Goal: Information Seeking & Learning: Check status

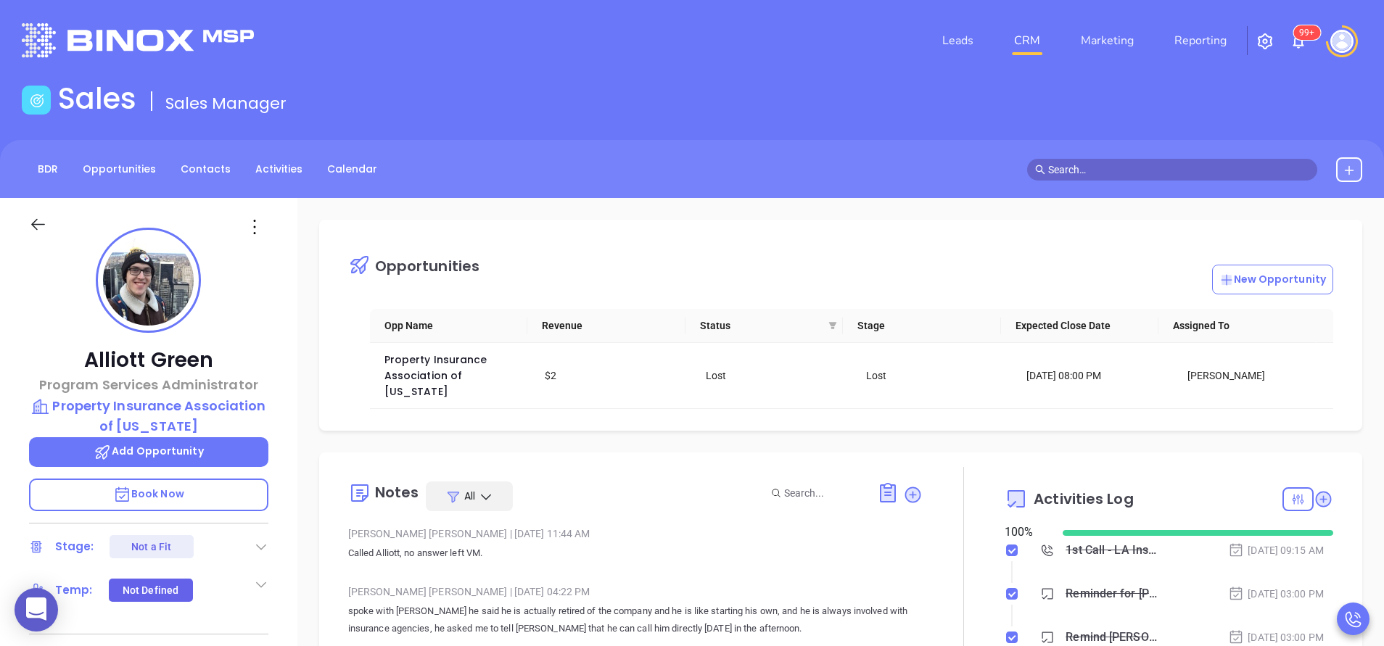
scroll to position [421, 0]
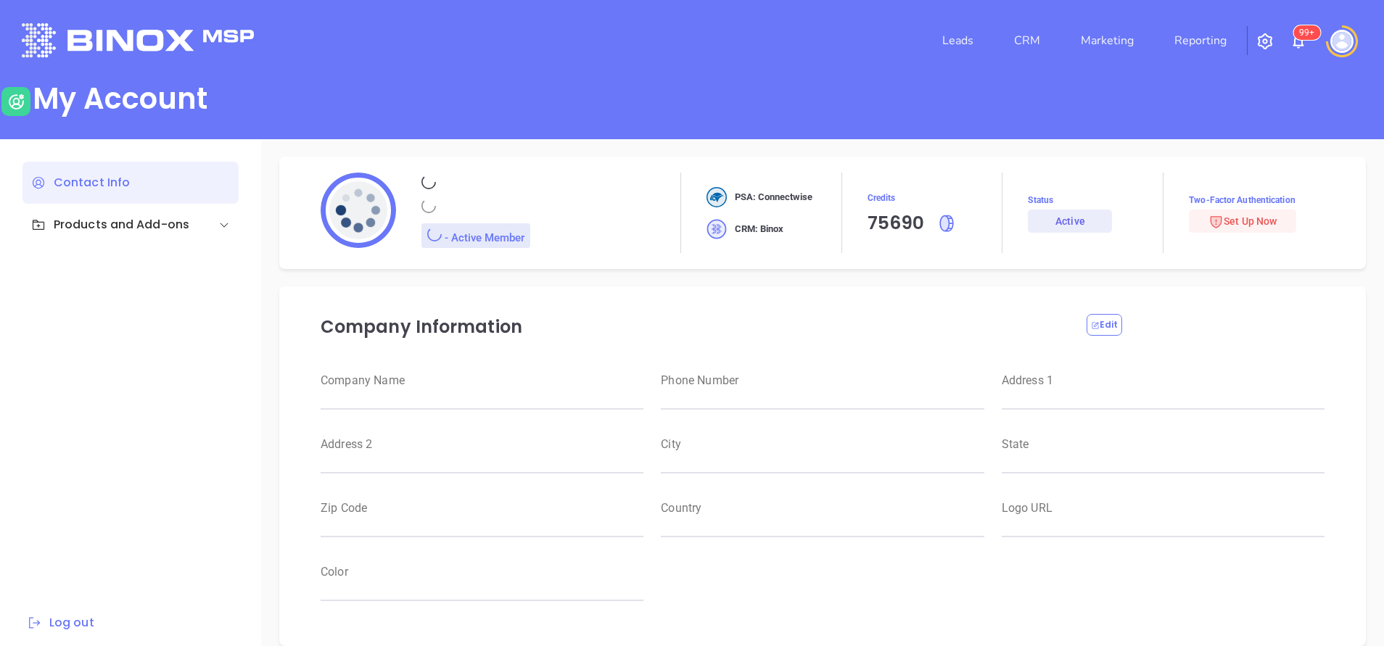
type input "Motiva Networks"
type input "[PHONE_NUMBER]"
type input "1100 Franklin Avenue"
type input "Garden City"
type input "New York"
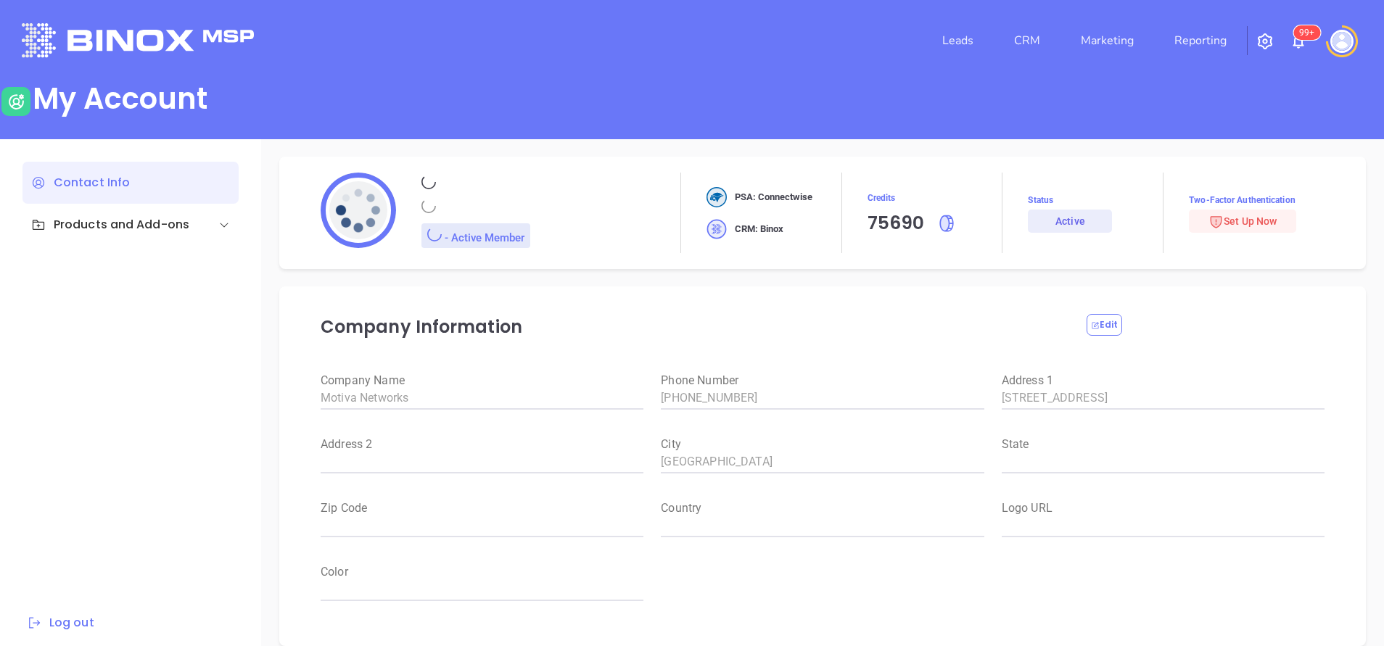
type input "11530"
type input "USA"
type input "https://motiva.net/wp-content/uploads/2024/02/Motiva-Networks-High-DPI.png"
type input "#007aff"
type input "[PERSON_NAME]"
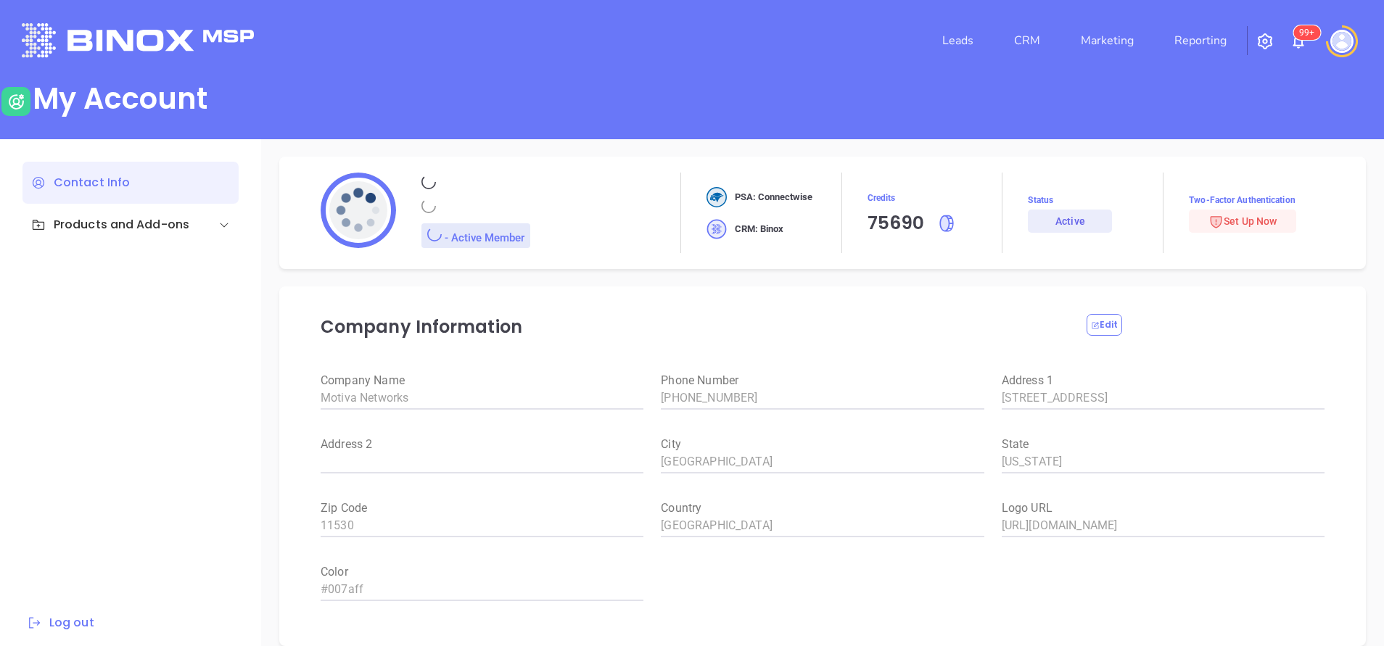
type input "[PERSON_NAME]"
type input "anabell@motiva.net"
type input "6465510554"
type input "Motiva Networks"
type input "Marketing"
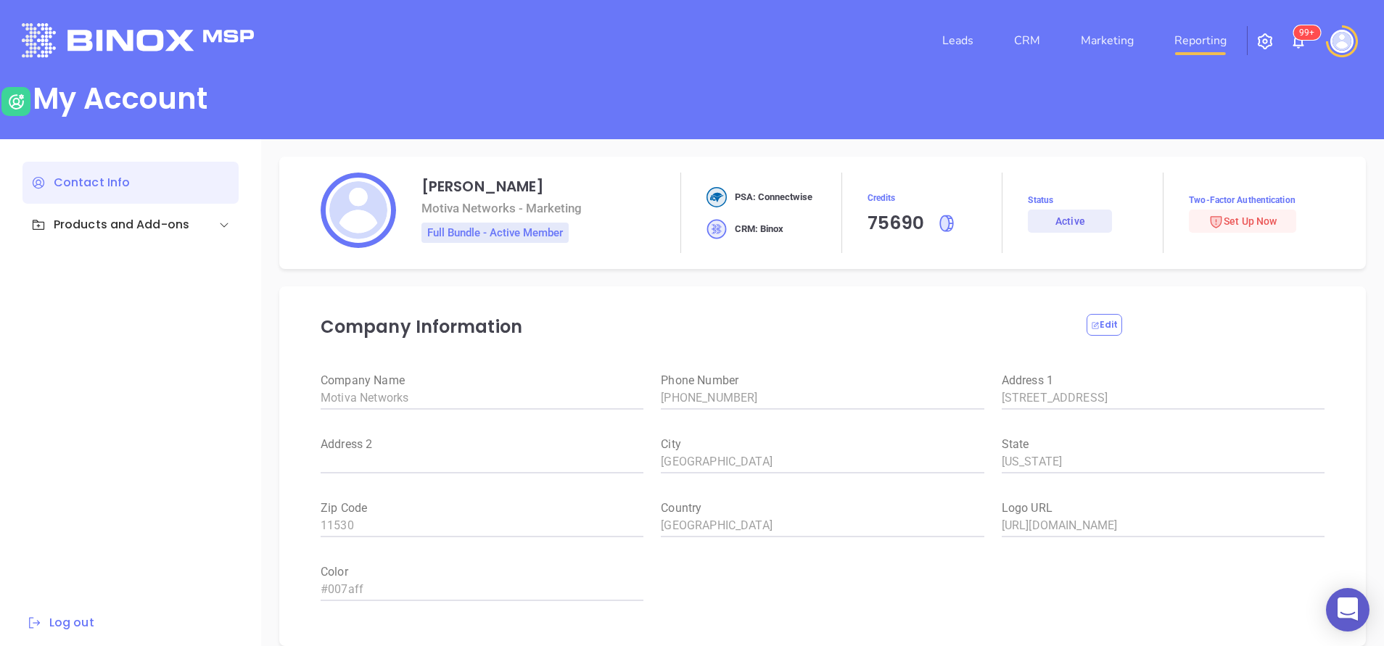
click at [1222, 44] on link "Reporting" at bounding box center [1201, 40] width 64 height 29
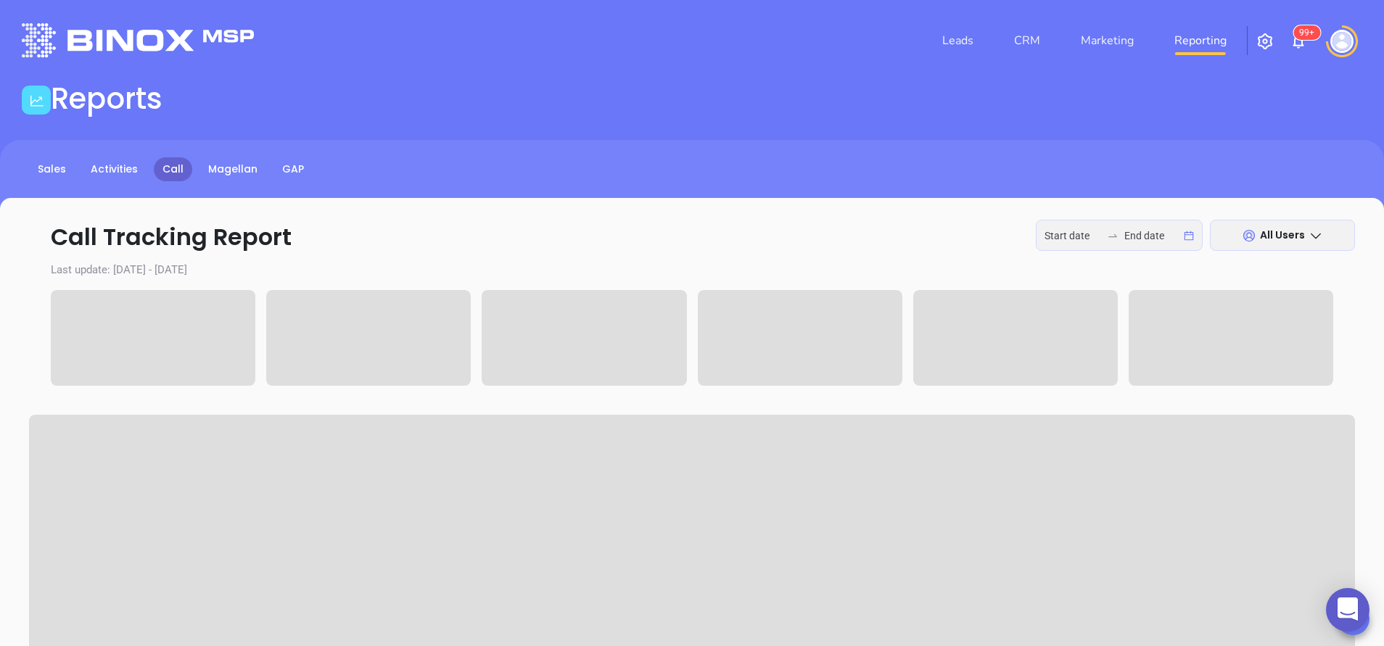
type input "2025-09-08"
type input "2025-09-11"
click at [1222, 44] on link "Reporting" at bounding box center [1201, 40] width 64 height 29
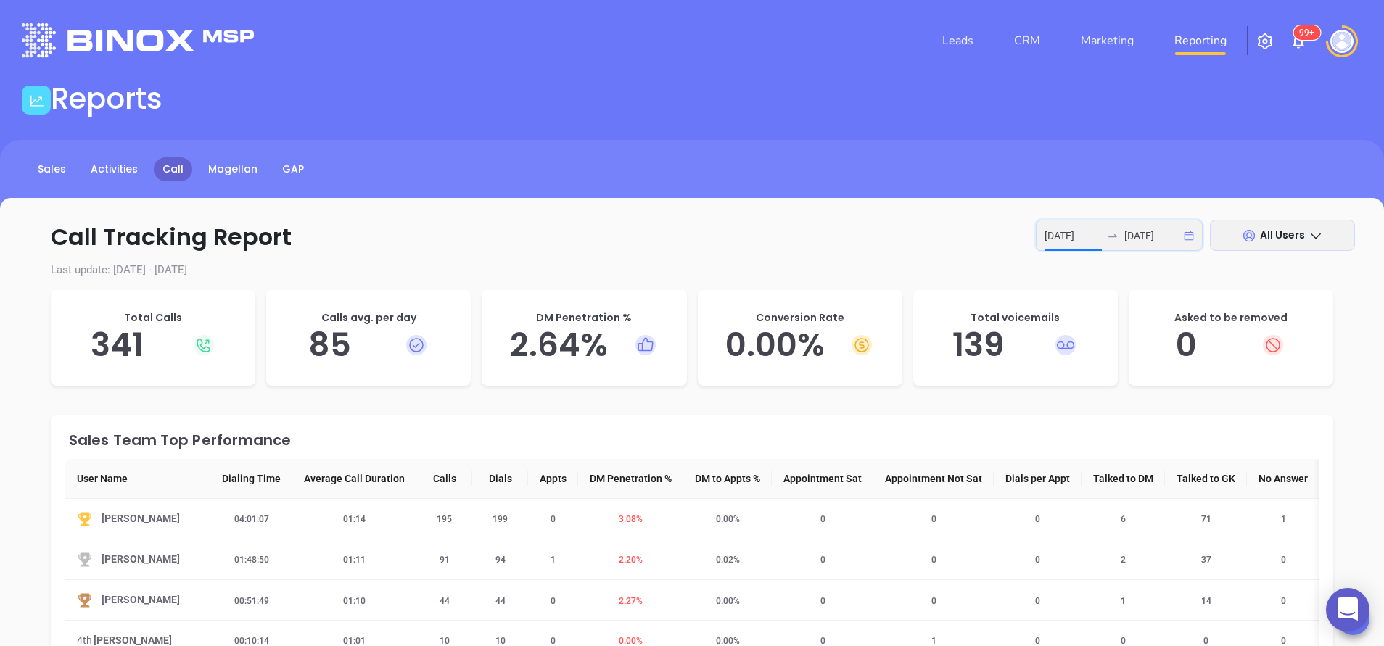
click at [1072, 228] on input "2025-09-08" at bounding box center [1073, 236] width 57 height 16
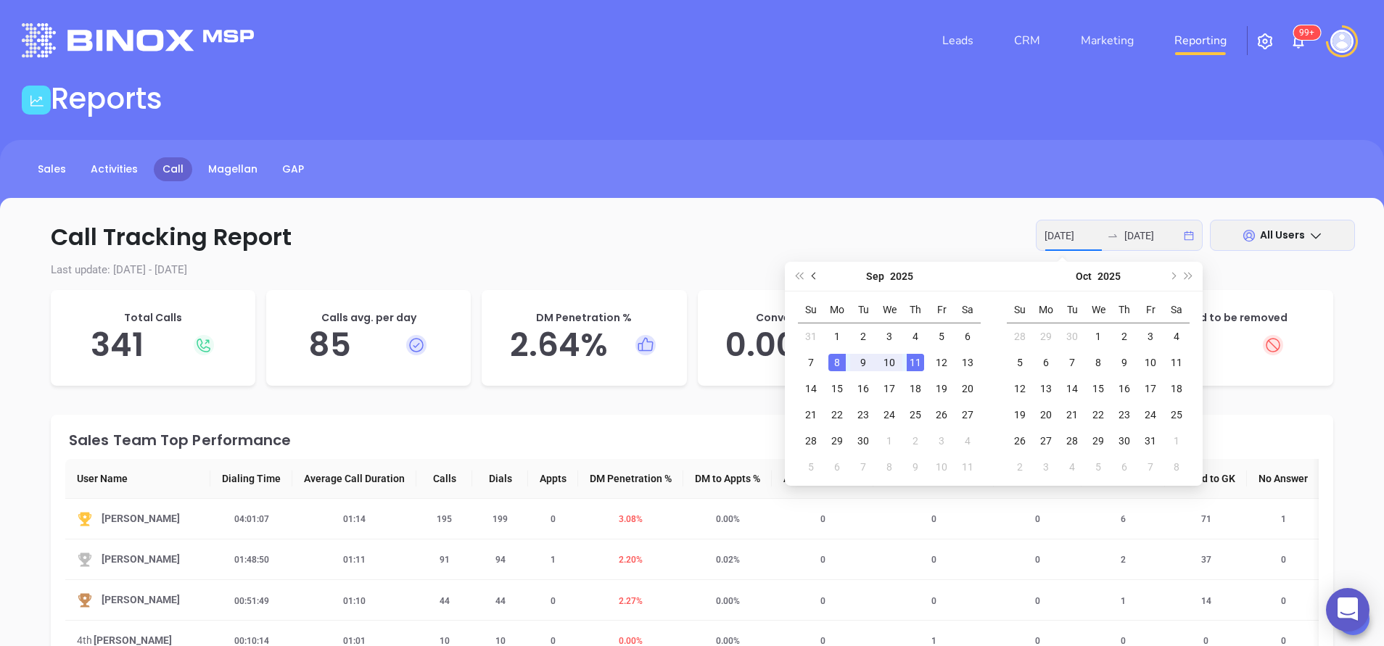
click at [814, 280] on button "Previous month (PageUp)" at bounding box center [815, 276] width 16 height 29
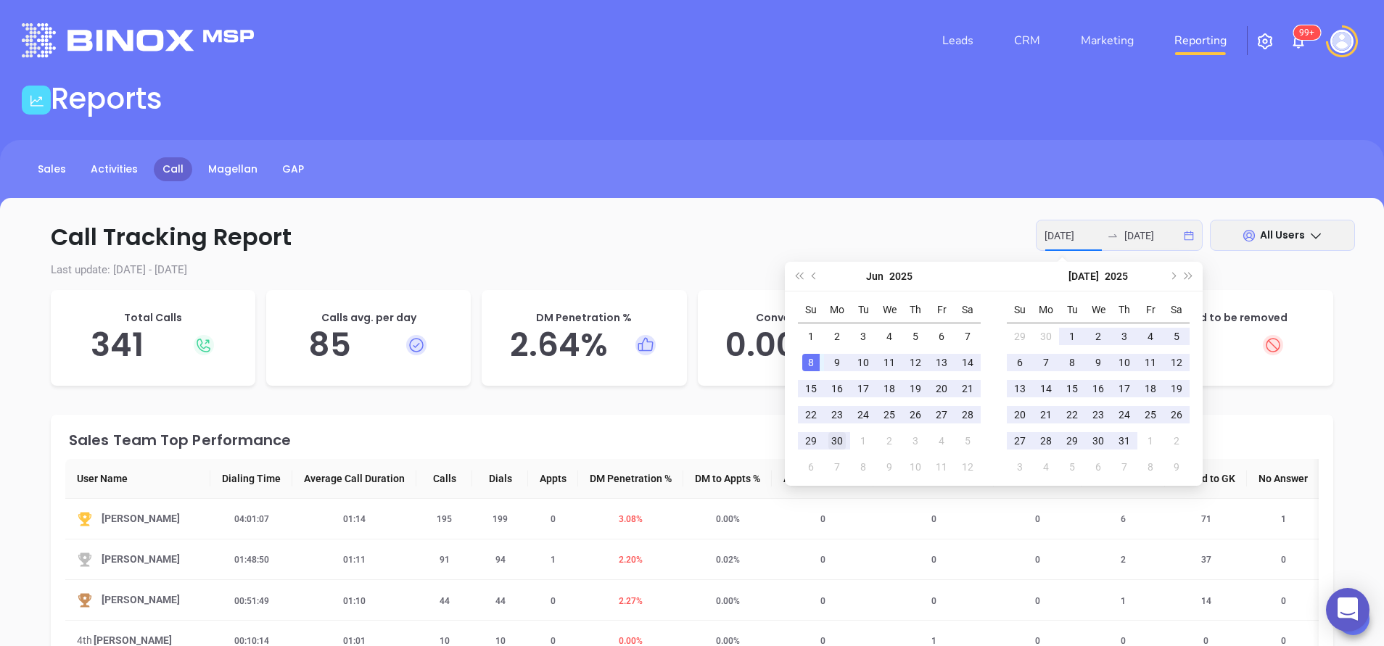
type input "2025-06-30"
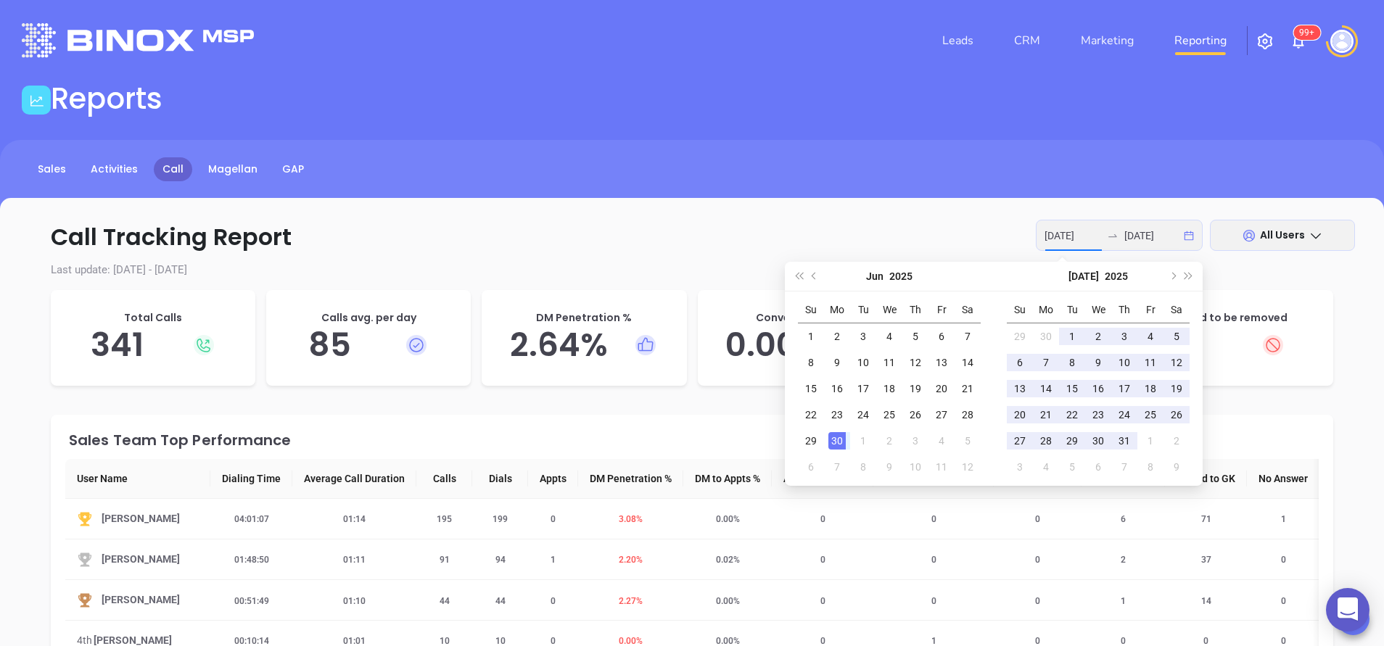
click at [845, 447] on div "30" at bounding box center [836, 440] width 17 height 17
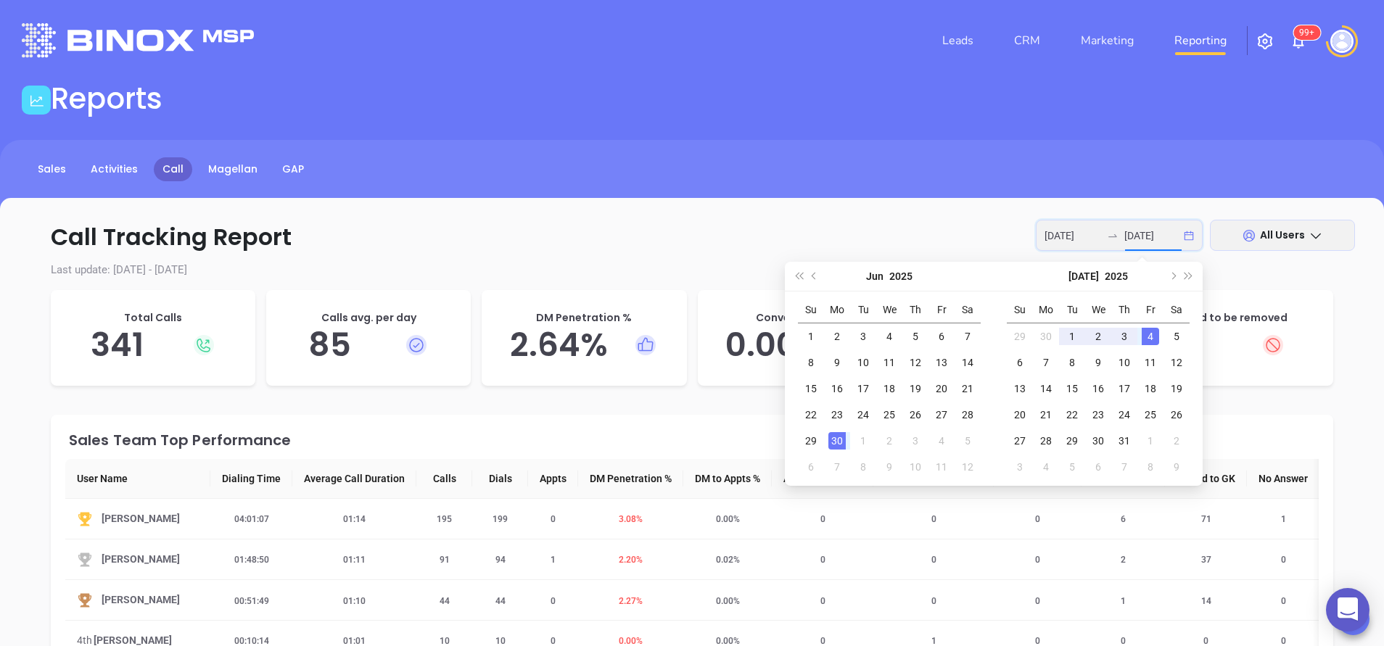
type input "2025-07-04"
click at [1154, 339] on div "4" at bounding box center [1150, 336] width 17 height 17
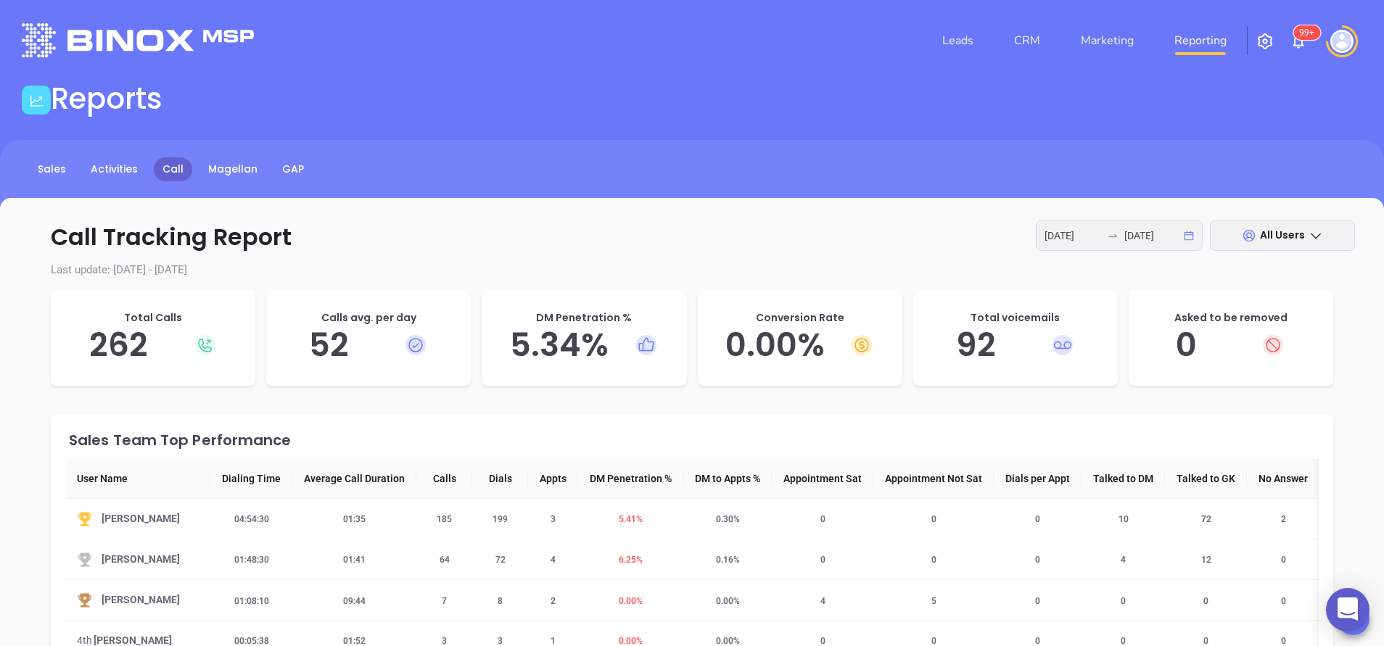
click at [615, 442] on div "Sales Team Top Performance" at bounding box center [694, 440] width 1250 height 15
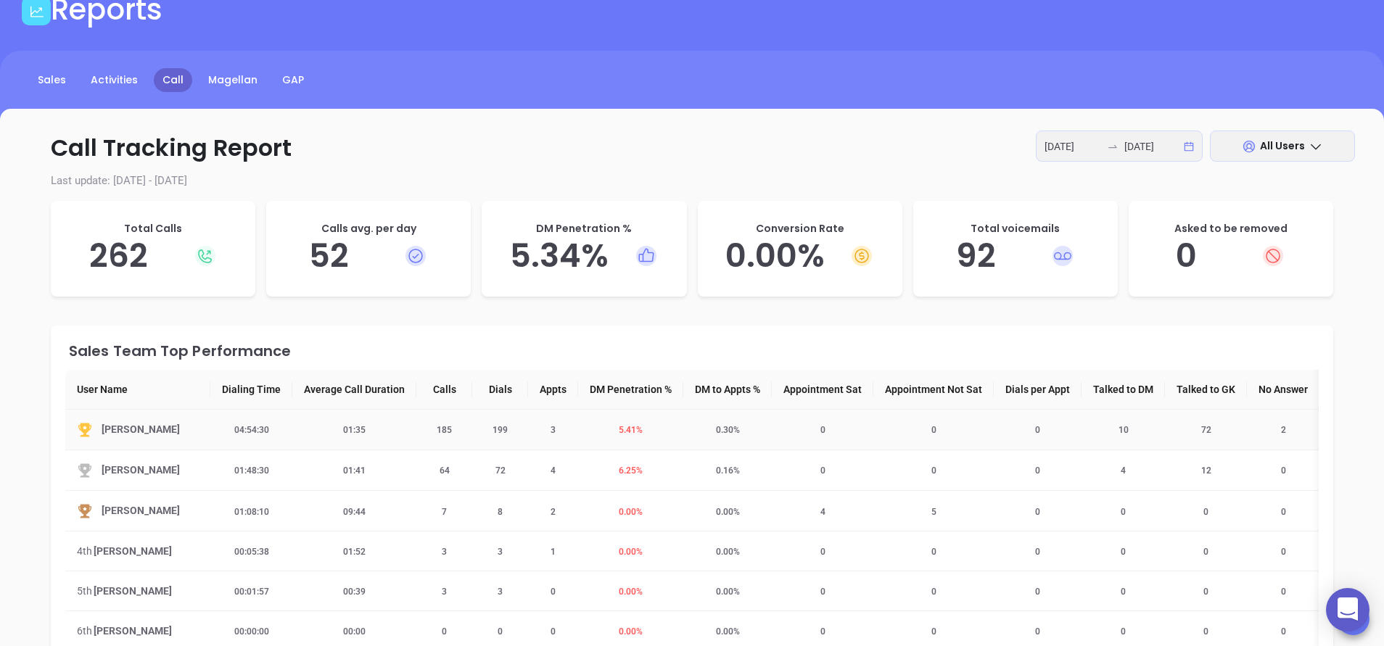
scroll to position [87, 0]
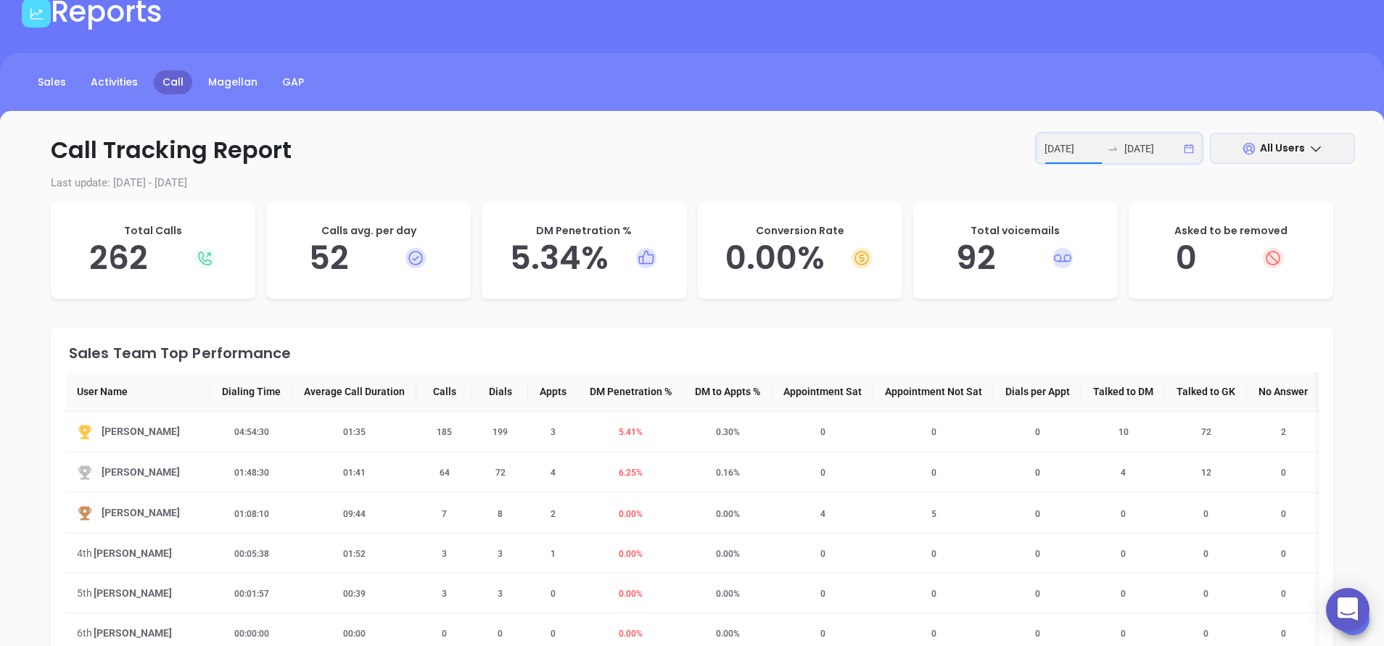
click at [1065, 146] on input "2025-06-30" at bounding box center [1073, 149] width 57 height 16
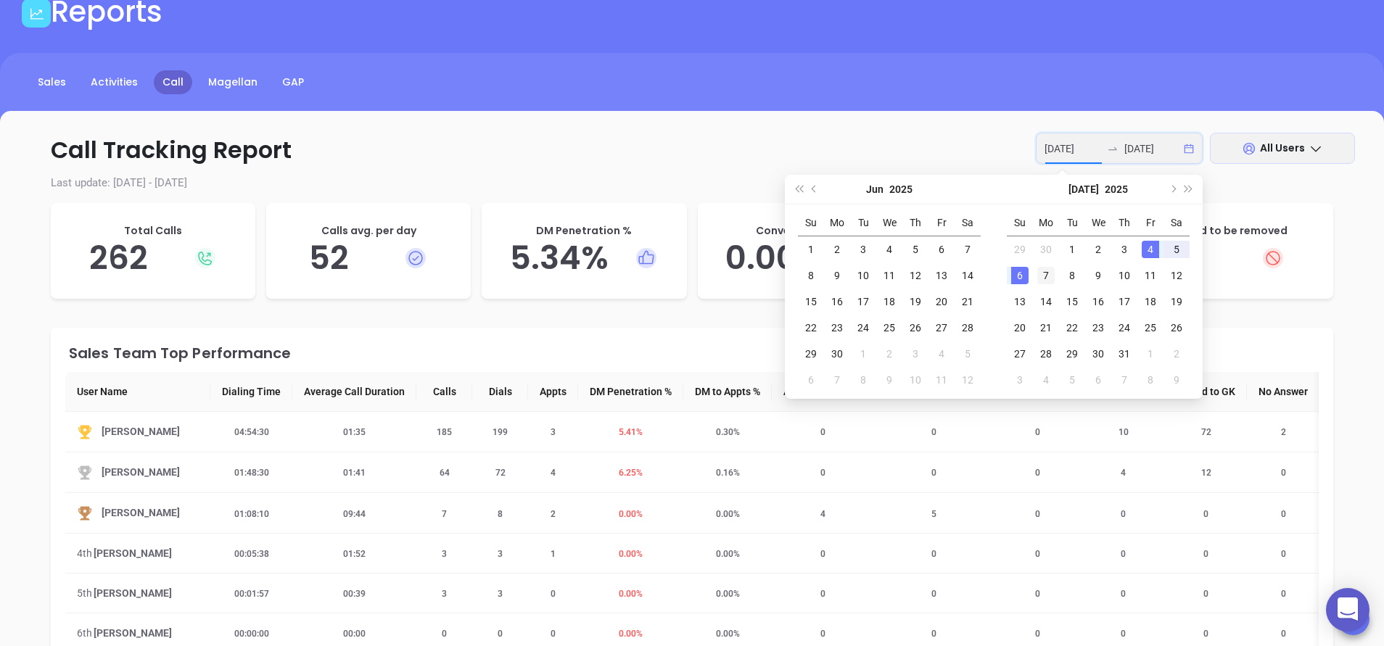
type input "2025-07-07"
click at [1048, 278] on div "7" at bounding box center [1045, 275] width 17 height 17
type input "2025-07-11"
click at [1148, 278] on div "11" at bounding box center [1150, 275] width 17 height 17
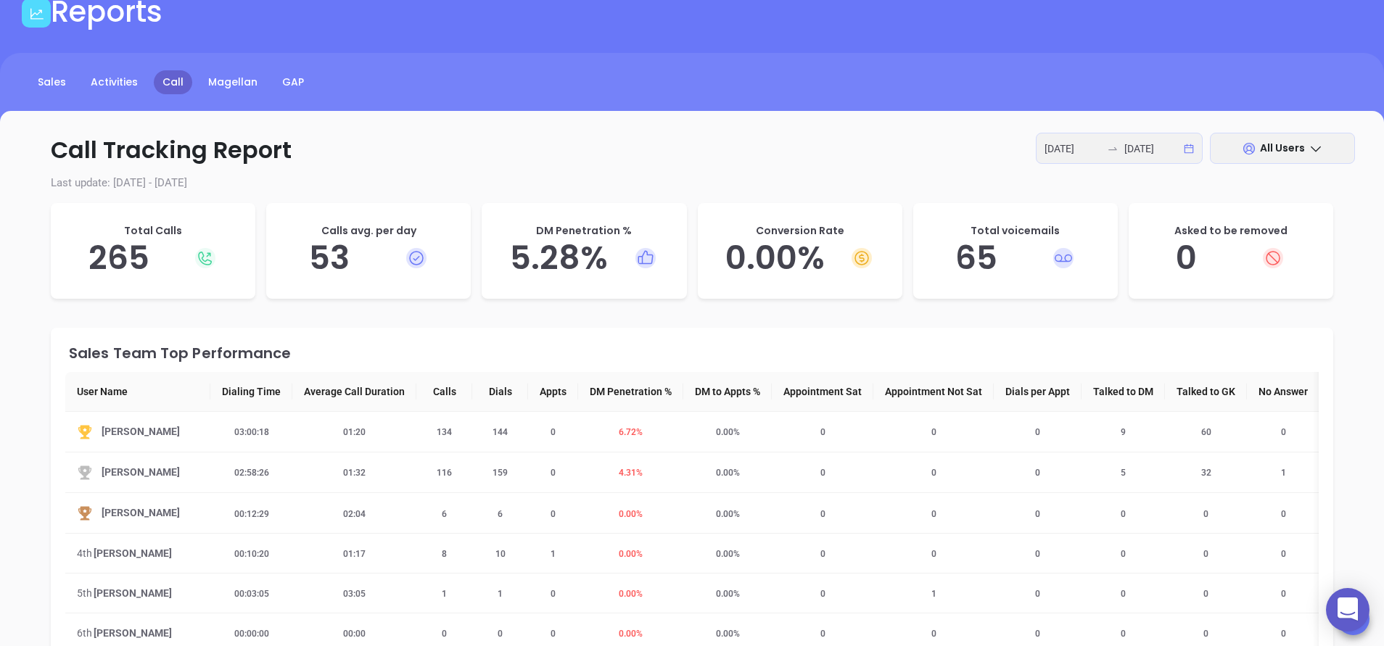
scroll to position [44, 0]
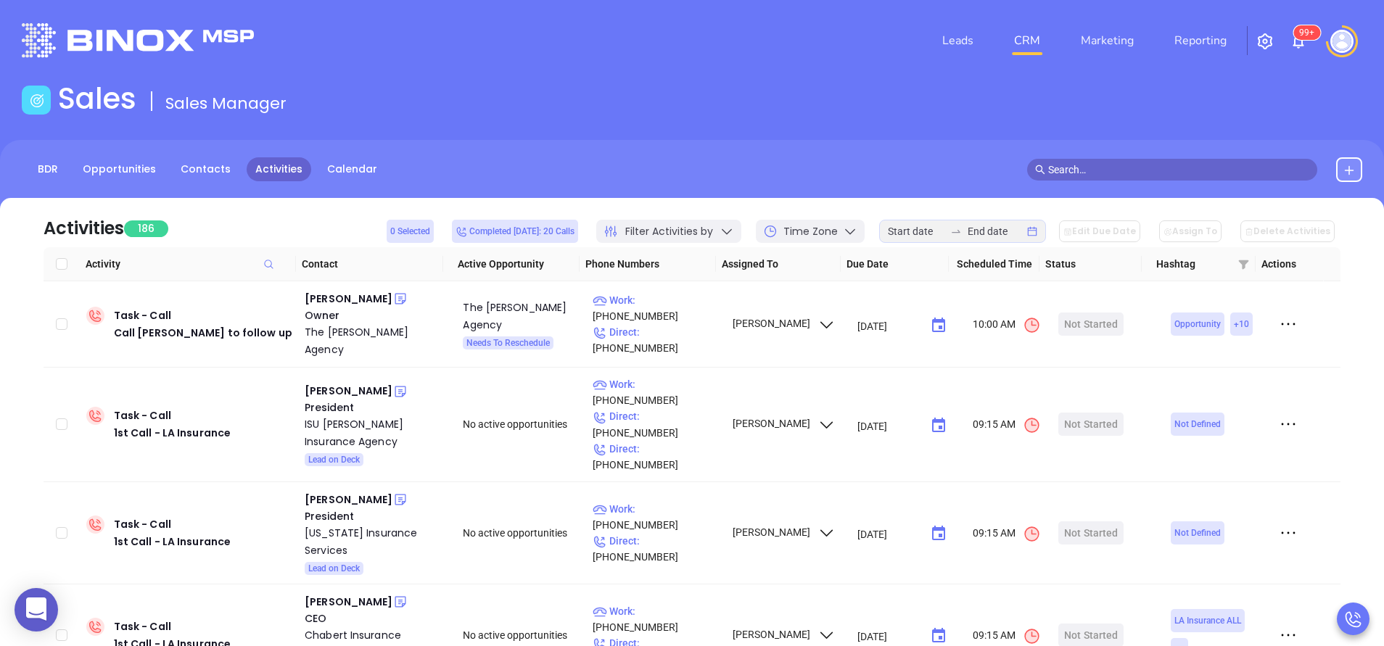
scroll to position [44, 0]
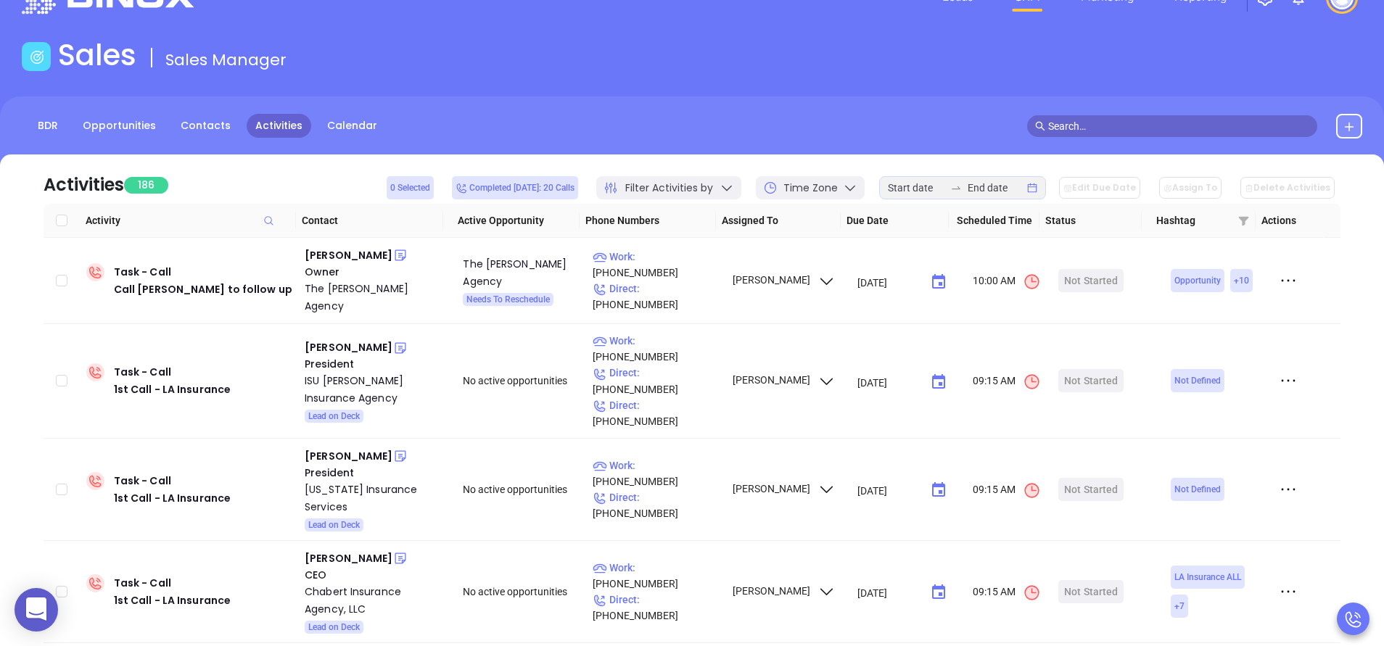
click at [1018, 46] on div "Sales Sales Manager" at bounding box center [692, 58] width 1358 height 41
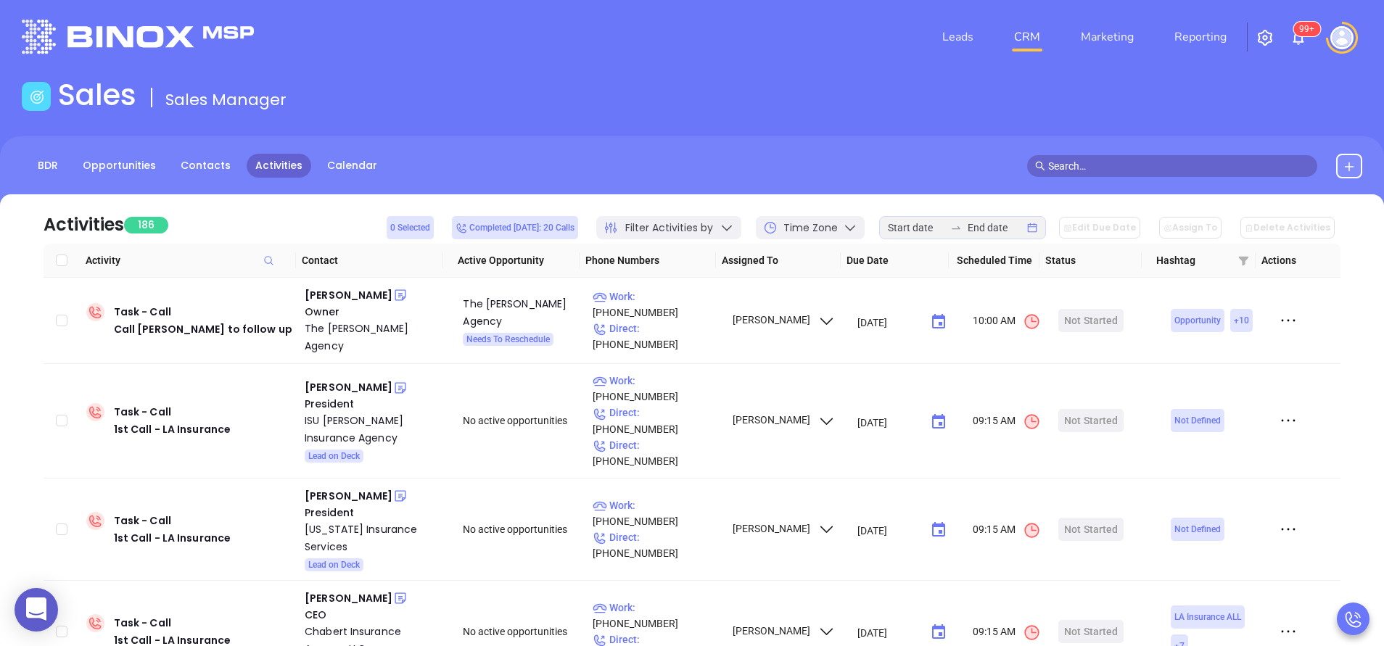
scroll to position [0, 0]
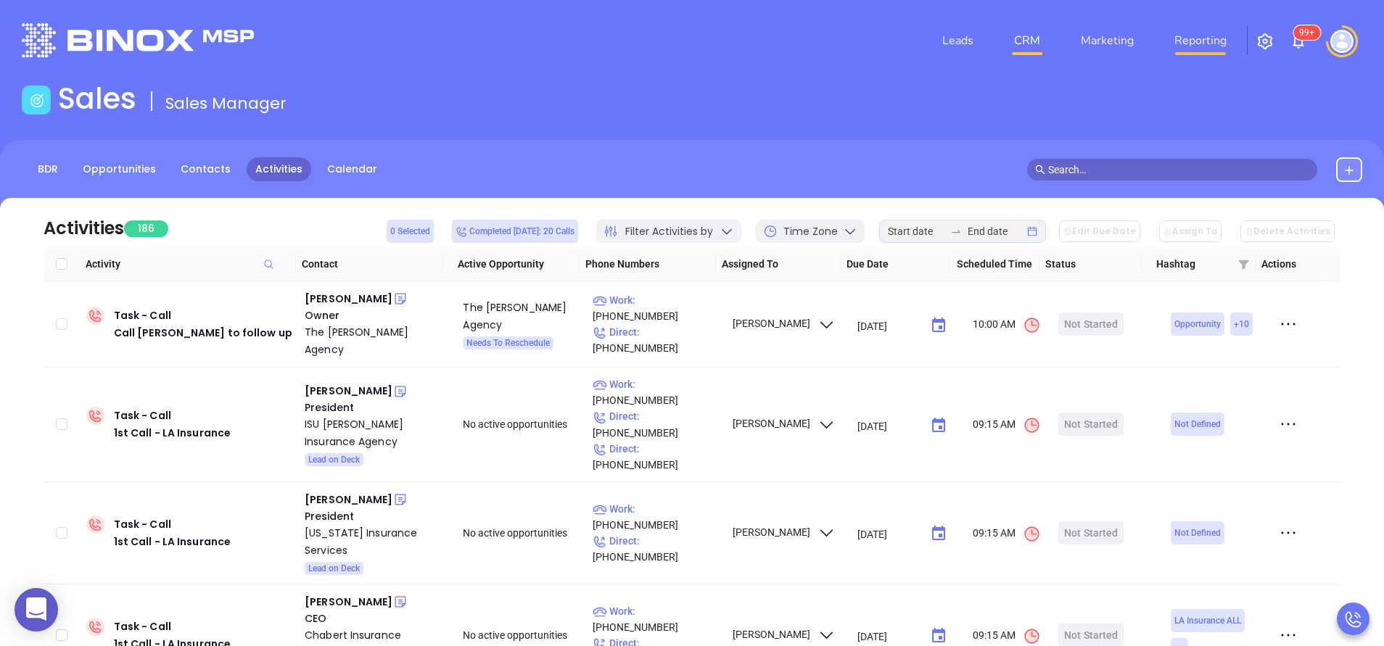
click at [1192, 38] on link "Reporting" at bounding box center [1201, 40] width 64 height 29
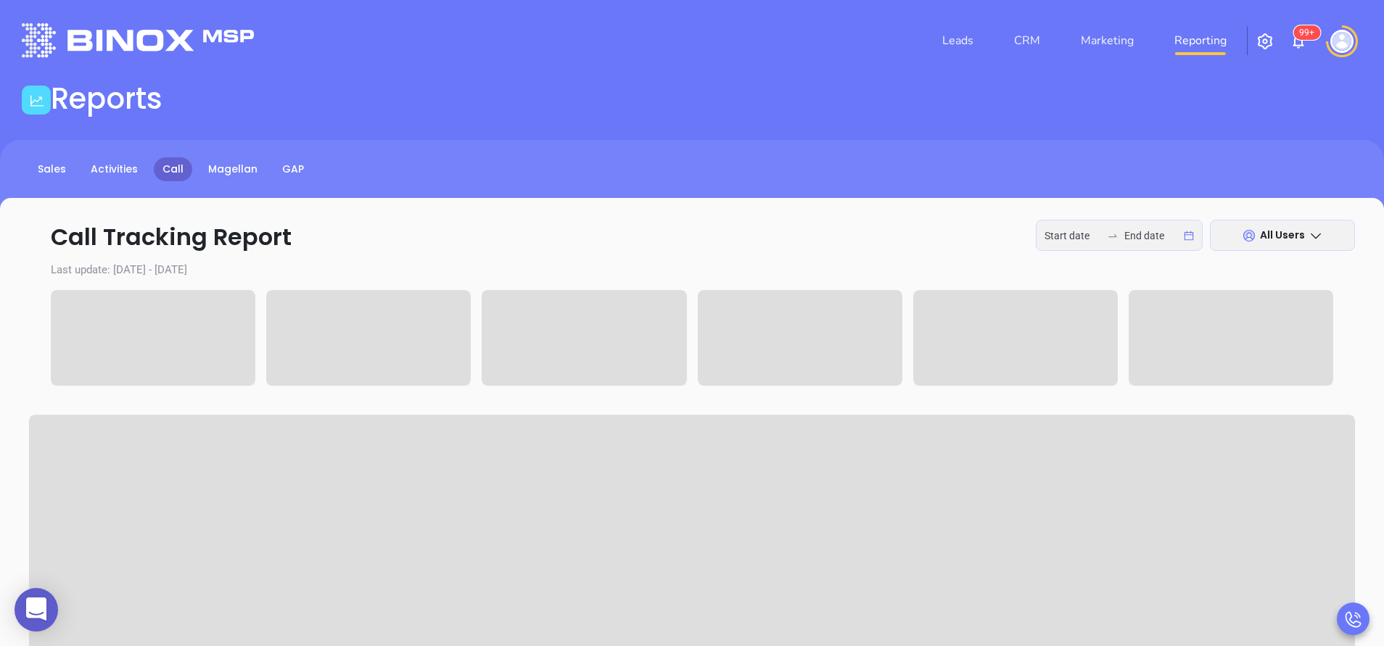
type input "2025-09-08"
type input "2025-09-11"
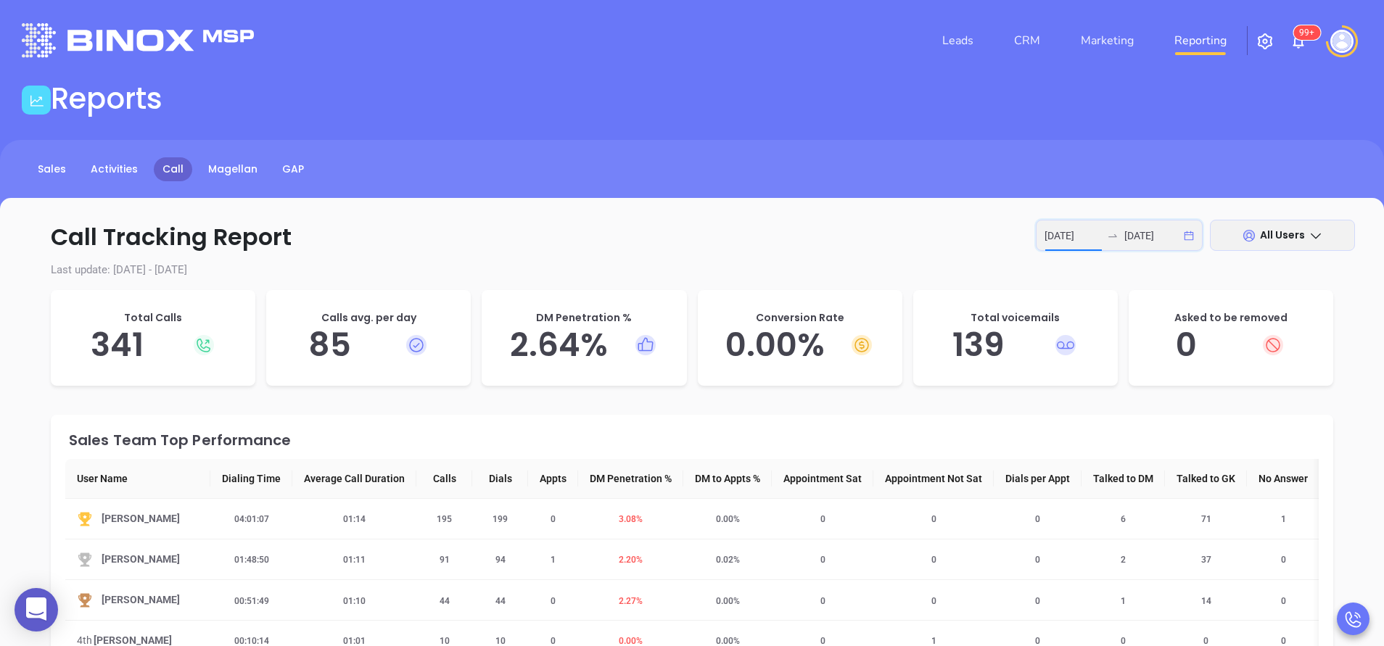
click at [1080, 242] on input "2025-09-08" at bounding box center [1073, 236] width 57 height 16
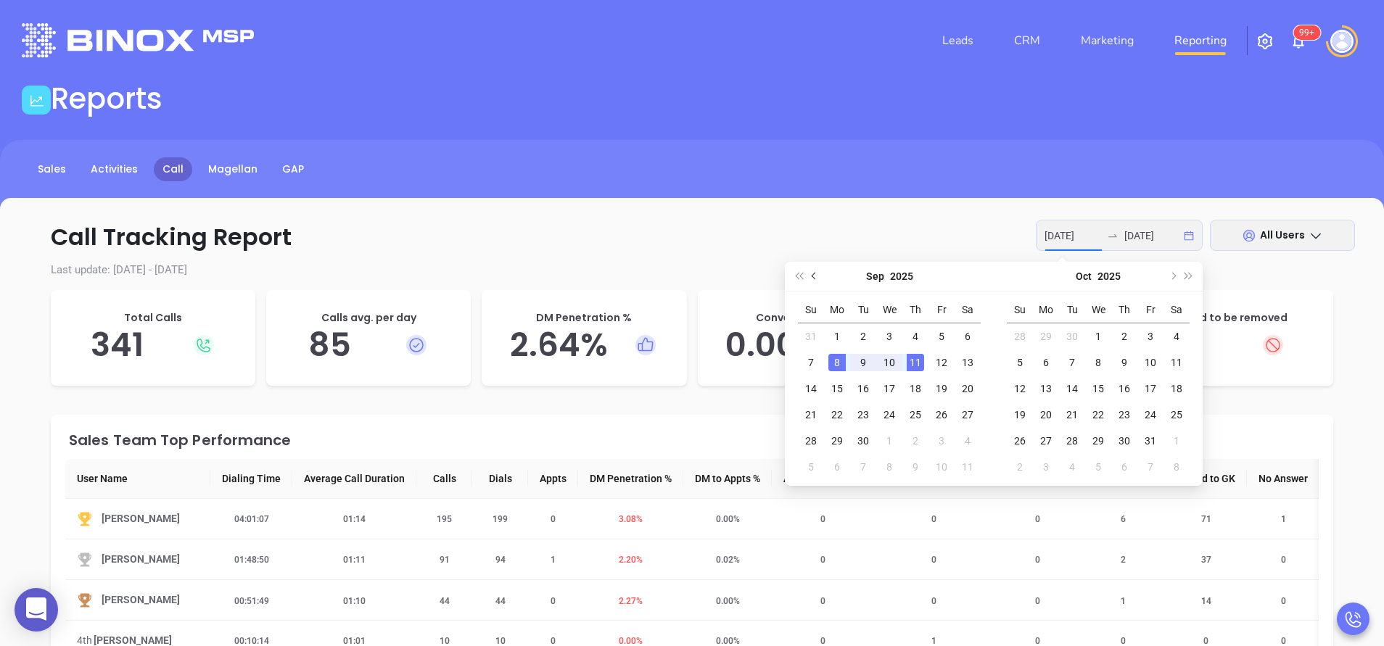
click at [817, 272] on button "Previous month (PageUp)" at bounding box center [815, 276] width 16 height 29
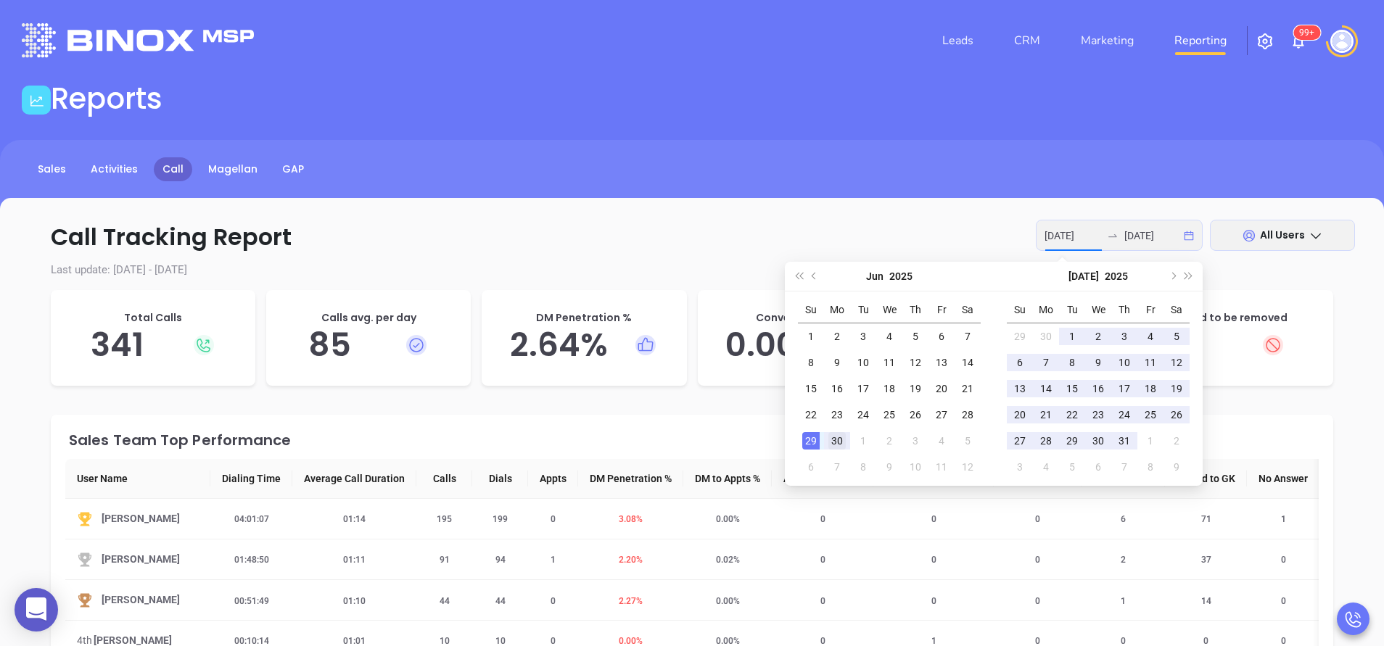
type input "2025-06-30"
click at [836, 438] on div "30" at bounding box center [836, 440] width 17 height 17
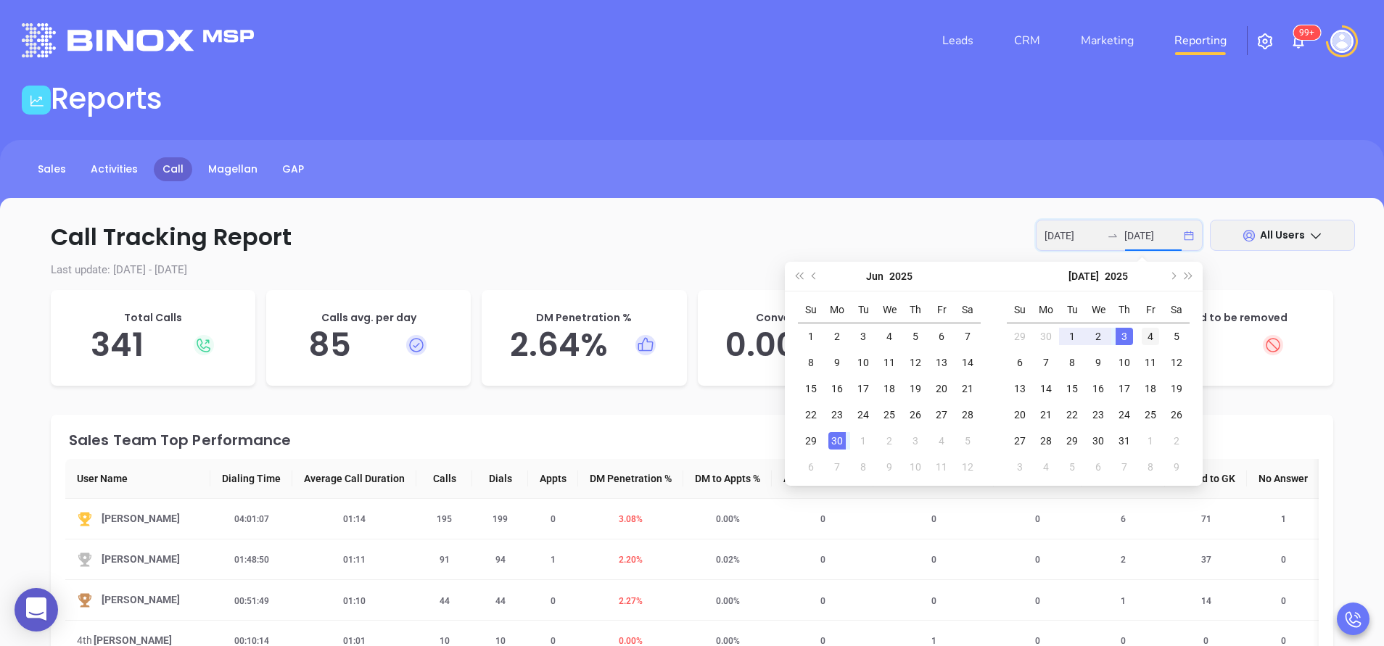
type input "2025-07-04"
click at [1148, 334] on div "4" at bounding box center [1150, 336] width 17 height 17
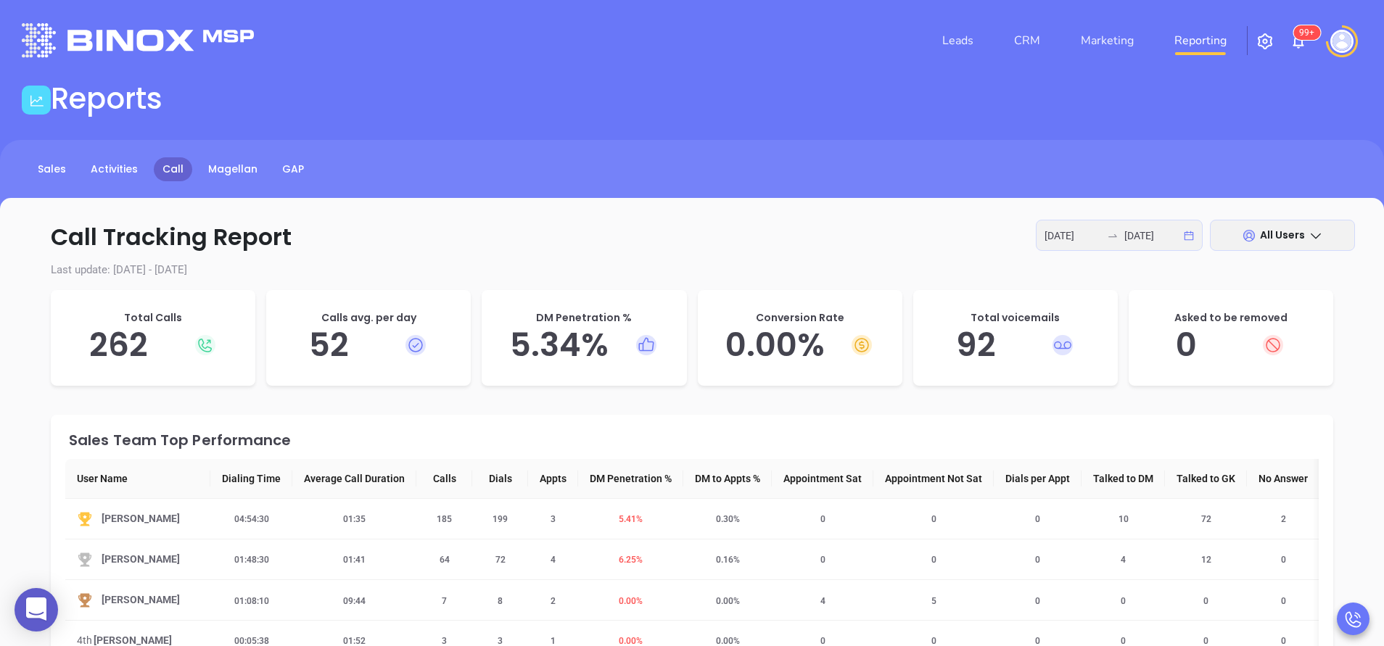
click at [514, 441] on div "Sales Team Top Performance" at bounding box center [694, 440] width 1250 height 15
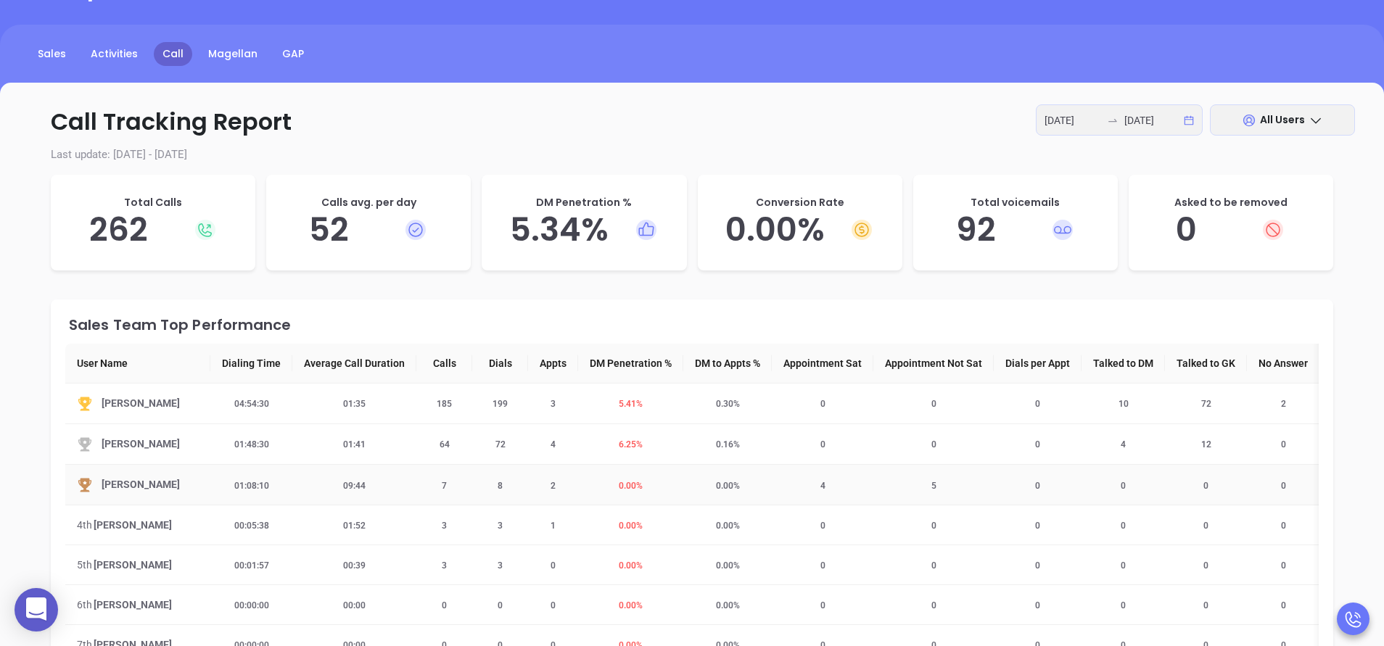
scroll to position [44, 0]
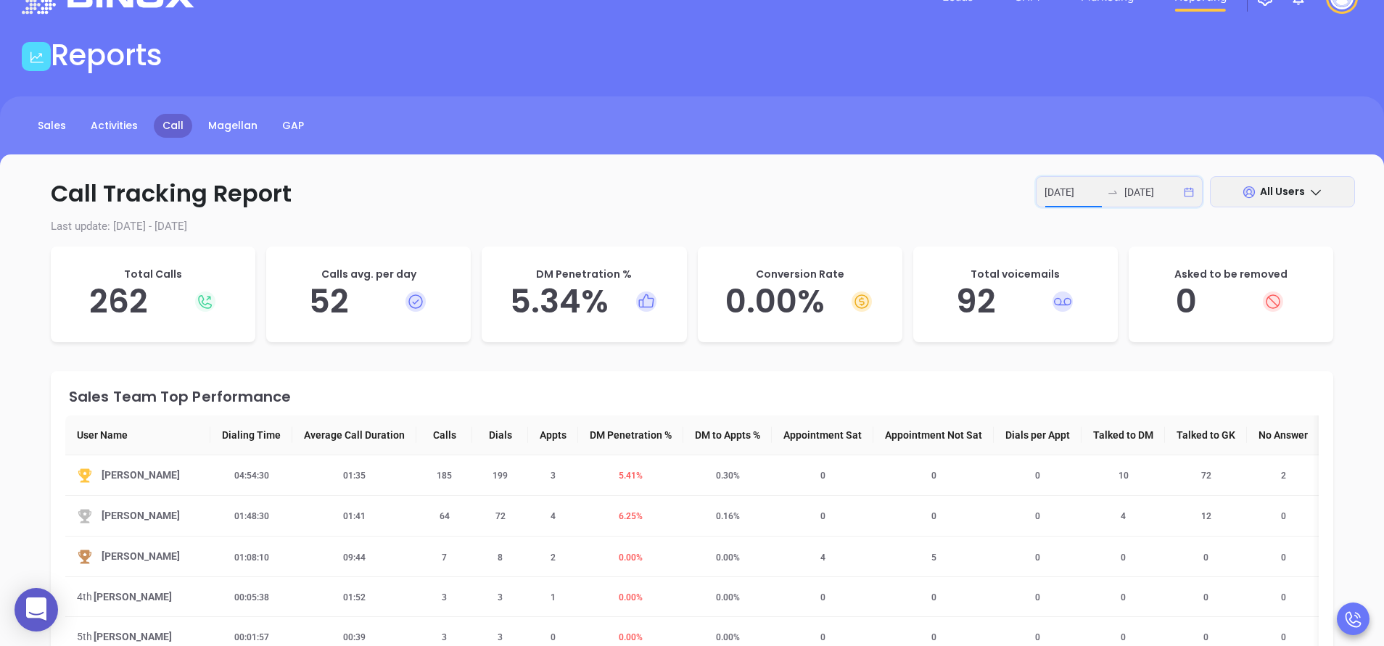
click at [1072, 195] on input "2025-06-30" at bounding box center [1073, 192] width 57 height 16
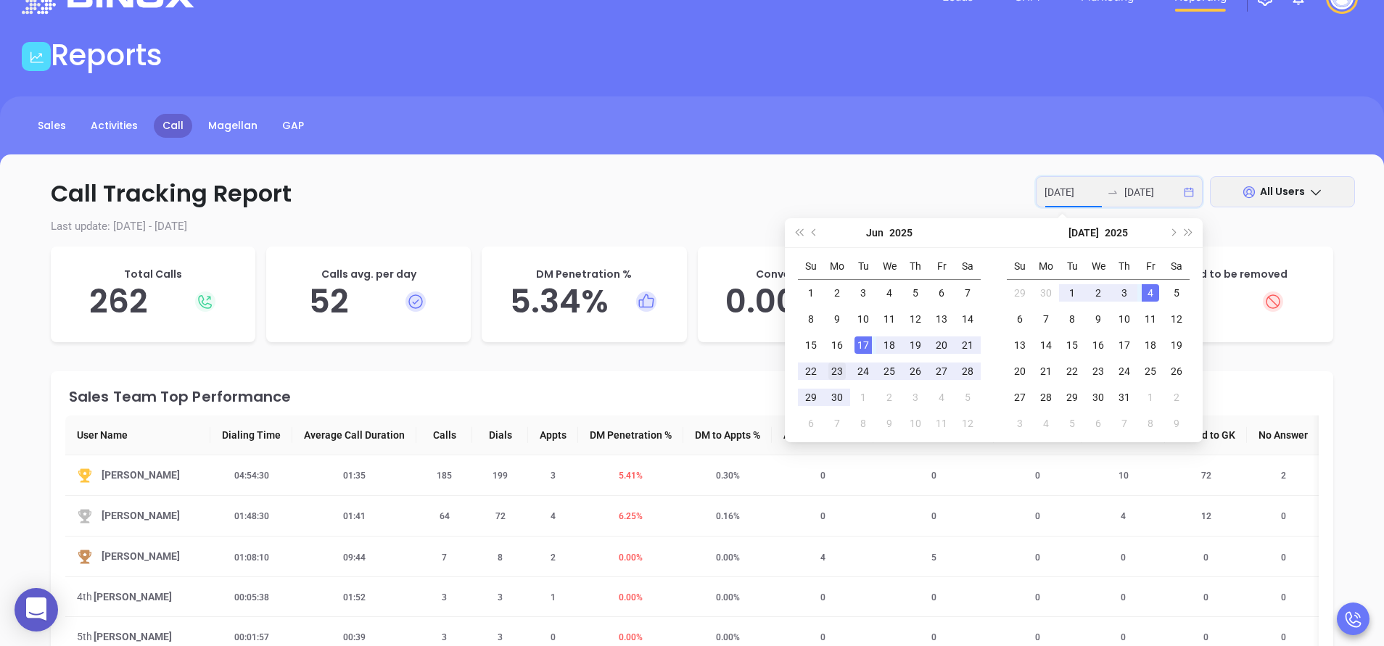
type input "2025-06-23"
click at [840, 371] on div "23" at bounding box center [836, 371] width 17 height 17
type input "2025-06-27"
click at [949, 369] on div "27" at bounding box center [941, 371] width 17 height 17
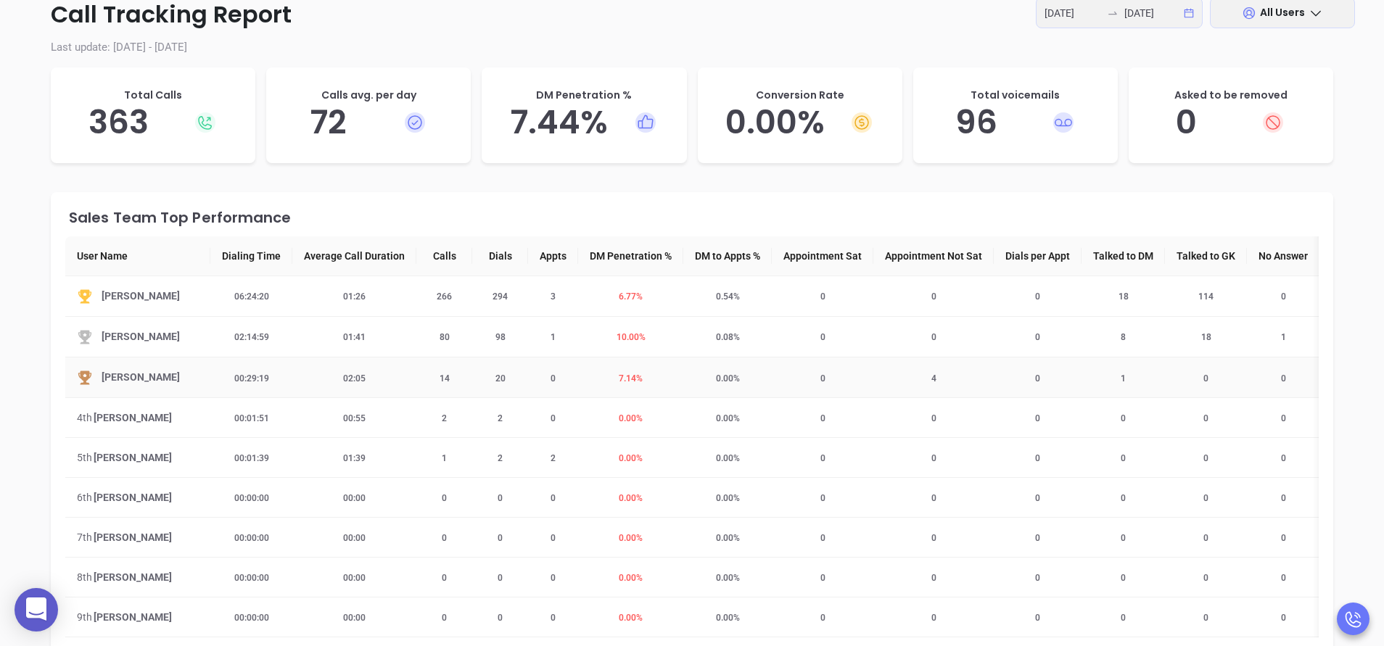
scroll to position [218, 0]
